Goal: Task Accomplishment & Management: Manage account settings

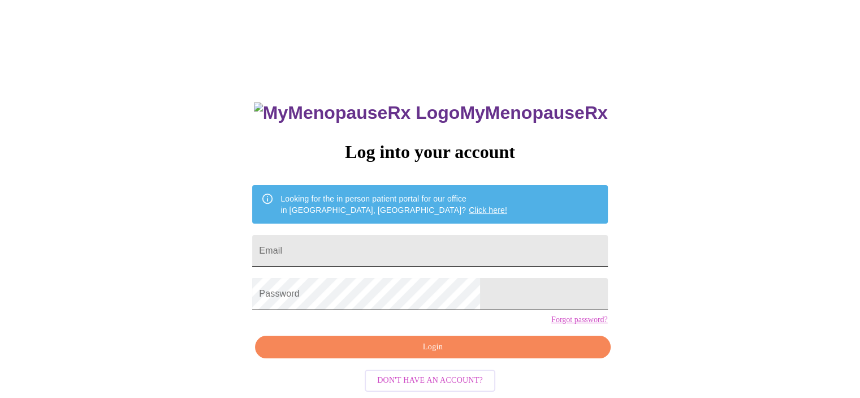
click at [397, 244] on input "Email" at bounding box center [429, 251] width 355 height 32
type input "amann@lewistown97.net"
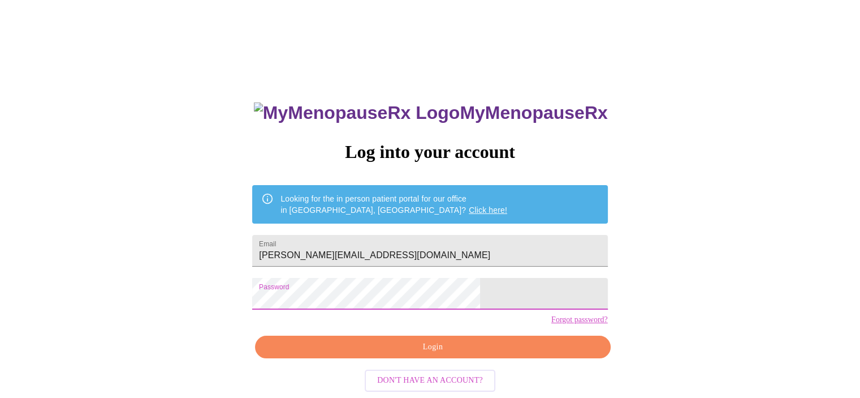
click at [432, 354] on span "Login" at bounding box center [432, 347] width 329 height 14
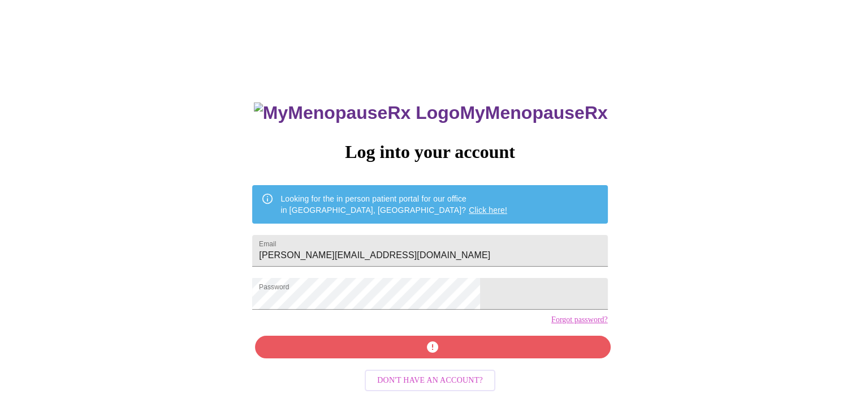
click at [432, 371] on div "MyMenopauseRx Log into your account Looking for the in person patient portal fo…" at bounding box center [430, 283] width 378 height 398
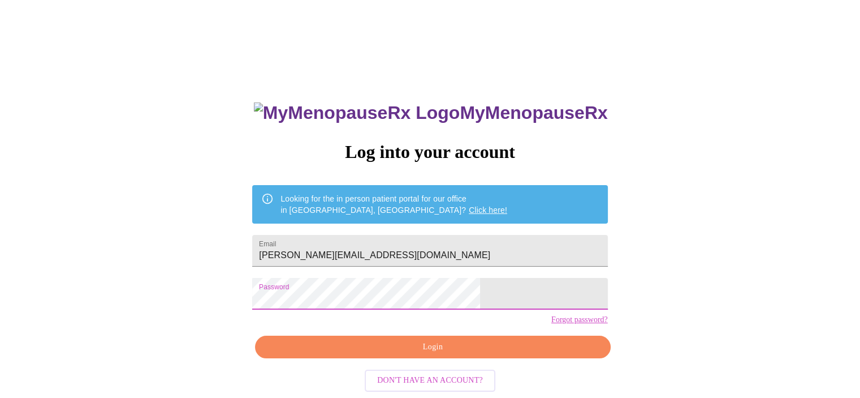
click at [161, 59] on div "MyMenopauseRx Log into your account Looking for the in person patient portal fo…" at bounding box center [430, 243] width 851 height 477
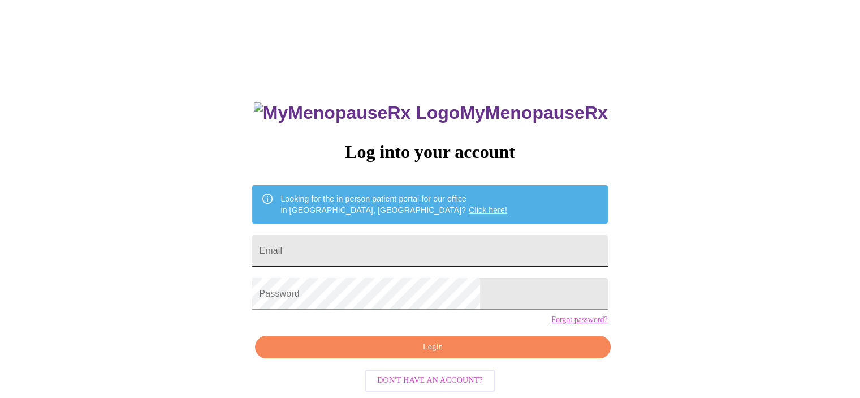
click at [428, 242] on input "Email" at bounding box center [429, 251] width 355 height 32
click at [425, 245] on input "Email" at bounding box center [429, 251] width 355 height 32
type input "amann@lewistown97.net"
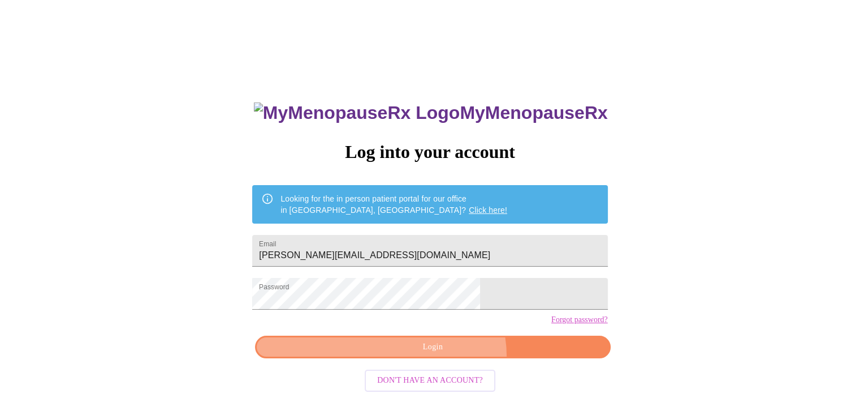
click at [444, 359] on button "Login" at bounding box center [432, 346] width 355 height 23
click at [440, 354] on span "Login" at bounding box center [432, 347] width 329 height 14
